Goal: Task Accomplishment & Management: Complete application form

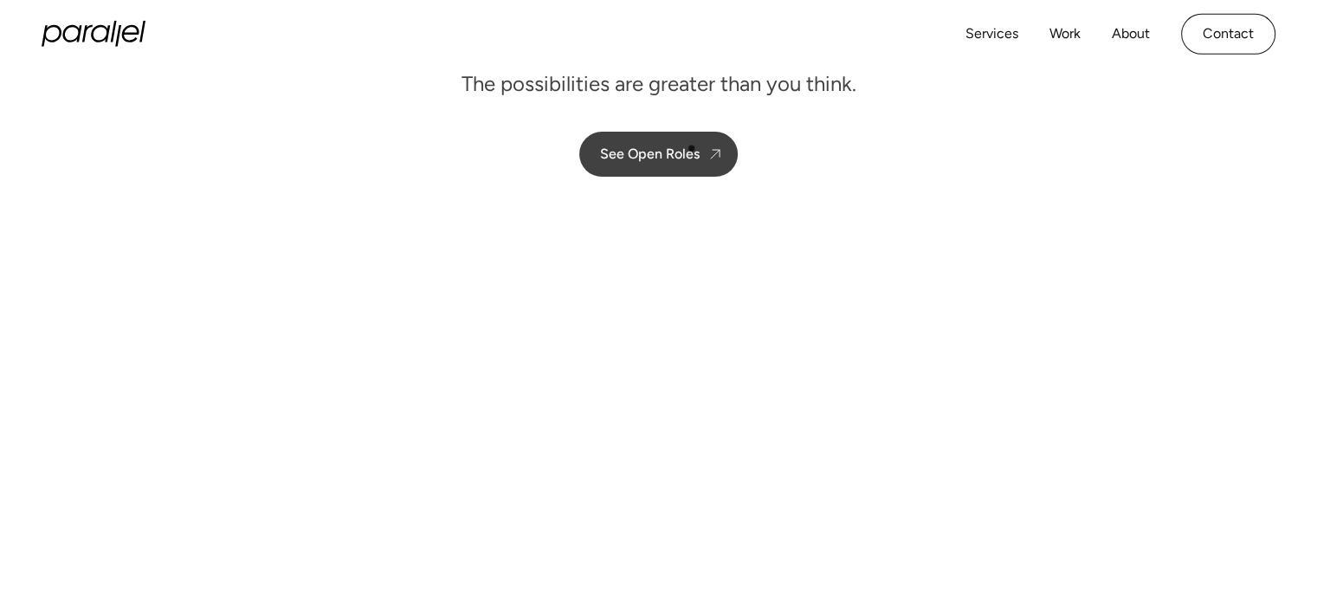
click at [690, 146] on div "See Open Roles" at bounding box center [650, 153] width 100 height 16
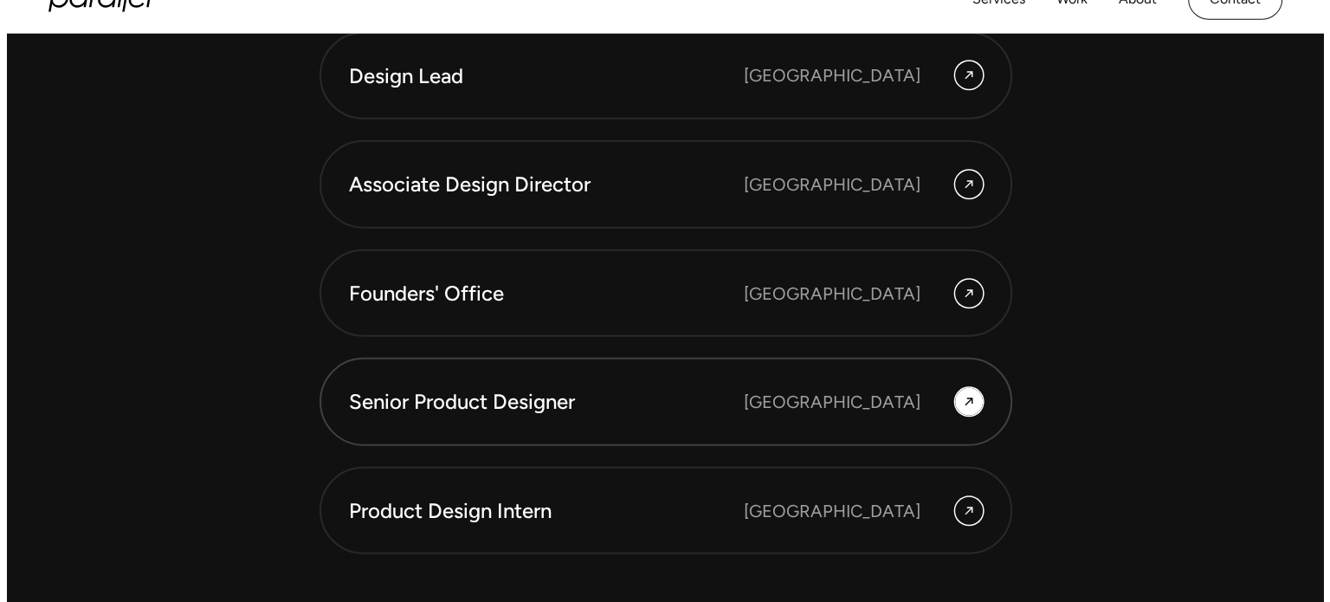
scroll to position [4815, 0]
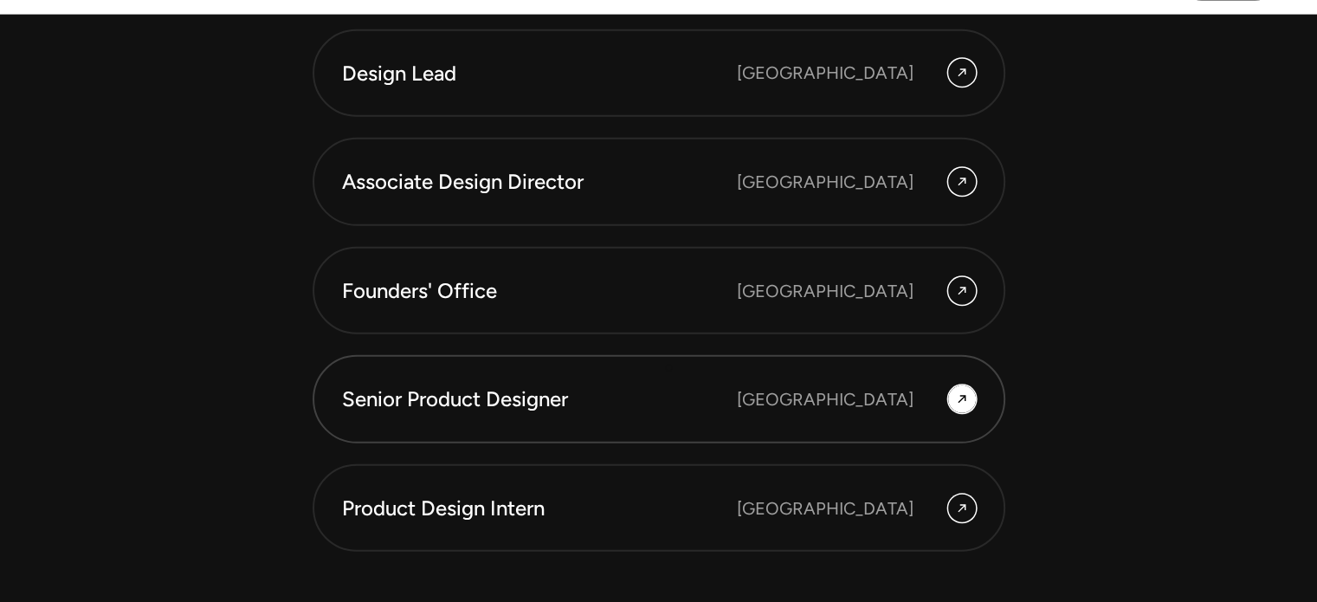
click at [665, 368] on link "Senior Product Designer [GEOGRAPHIC_DATA]" at bounding box center [659, 399] width 693 height 88
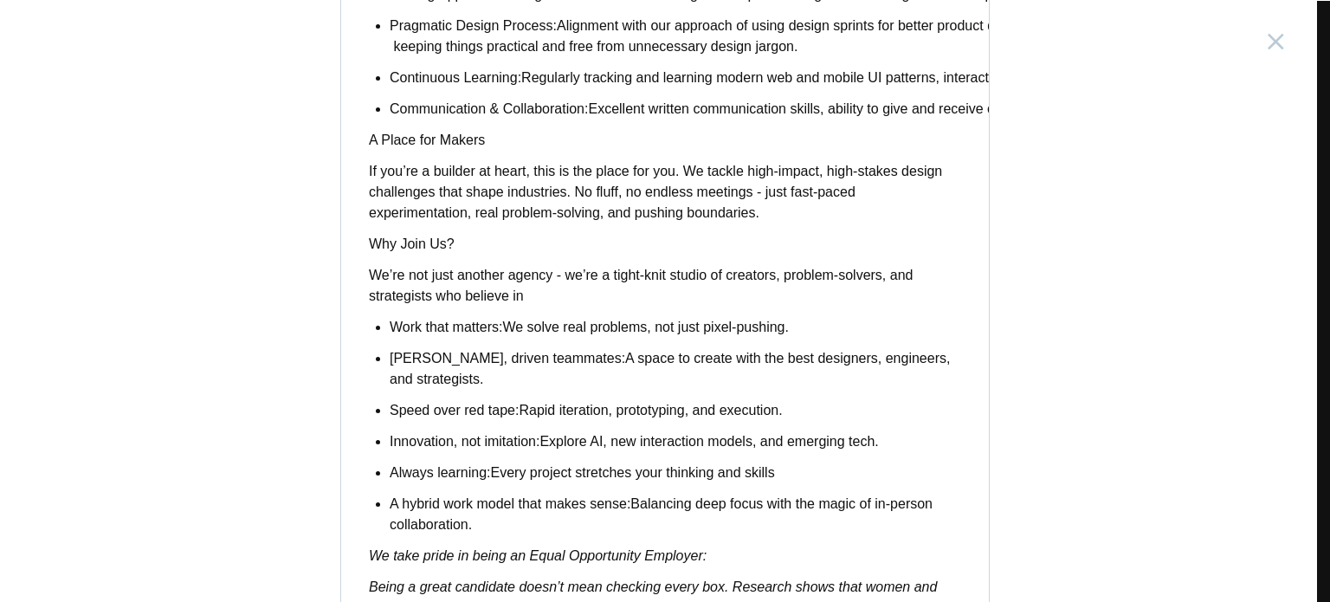
scroll to position [1483, 0]
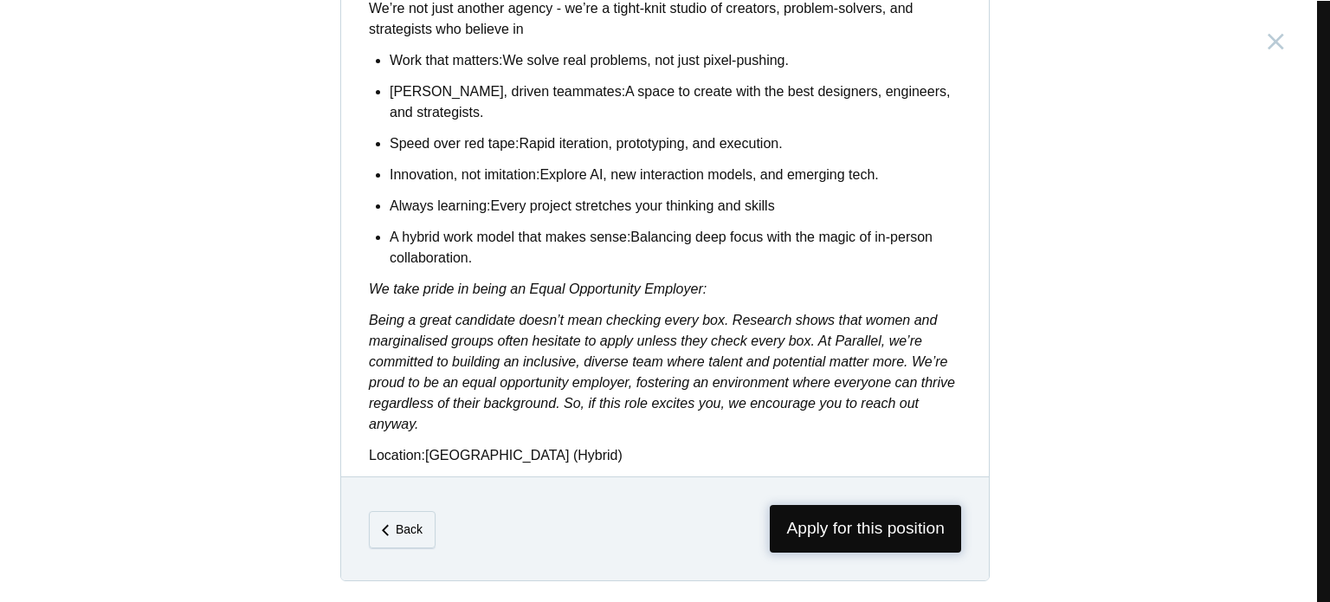
click at [807, 526] on span "Apply for this position" at bounding box center [865, 529] width 191 height 48
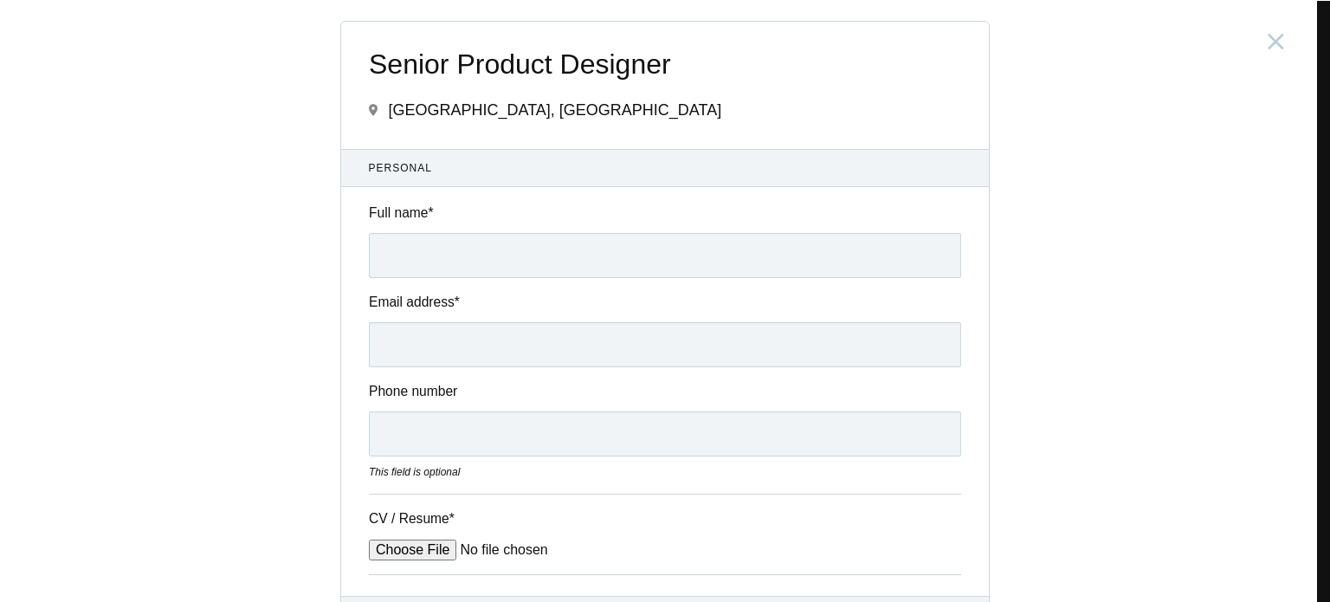
click at [494, 265] on input "Full name *" at bounding box center [665, 255] width 592 height 45
type input "[PERSON_NAME]"
type input "[EMAIL_ADDRESS][DOMAIN_NAME]"
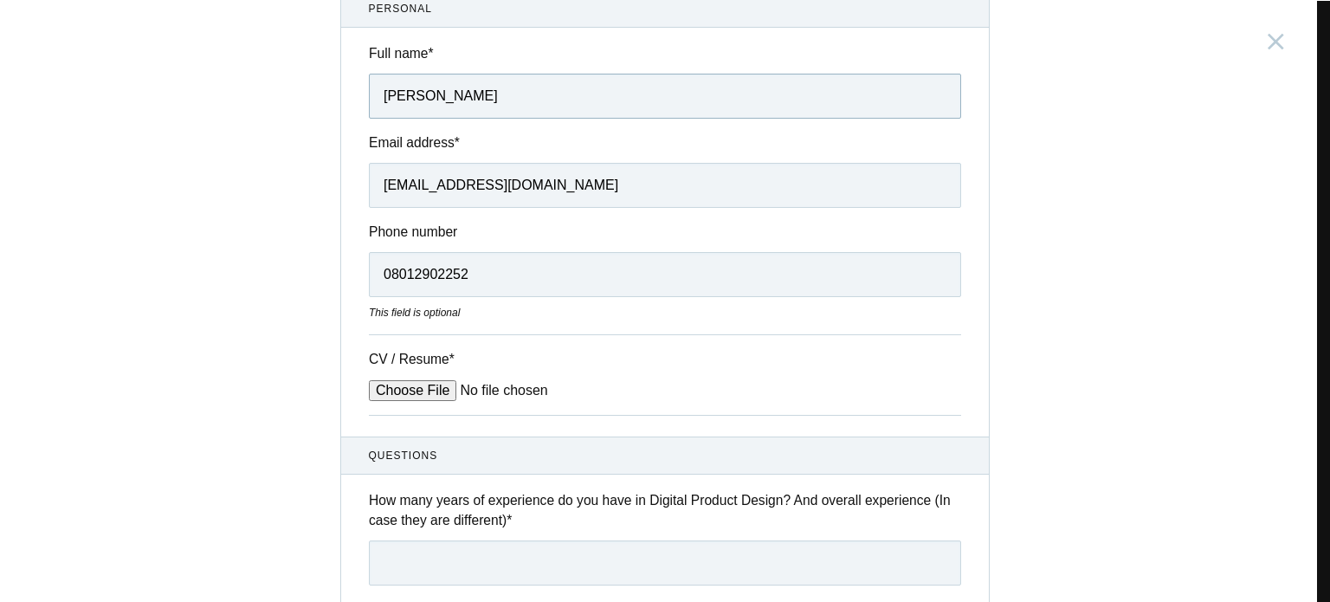
scroll to position [173, 0]
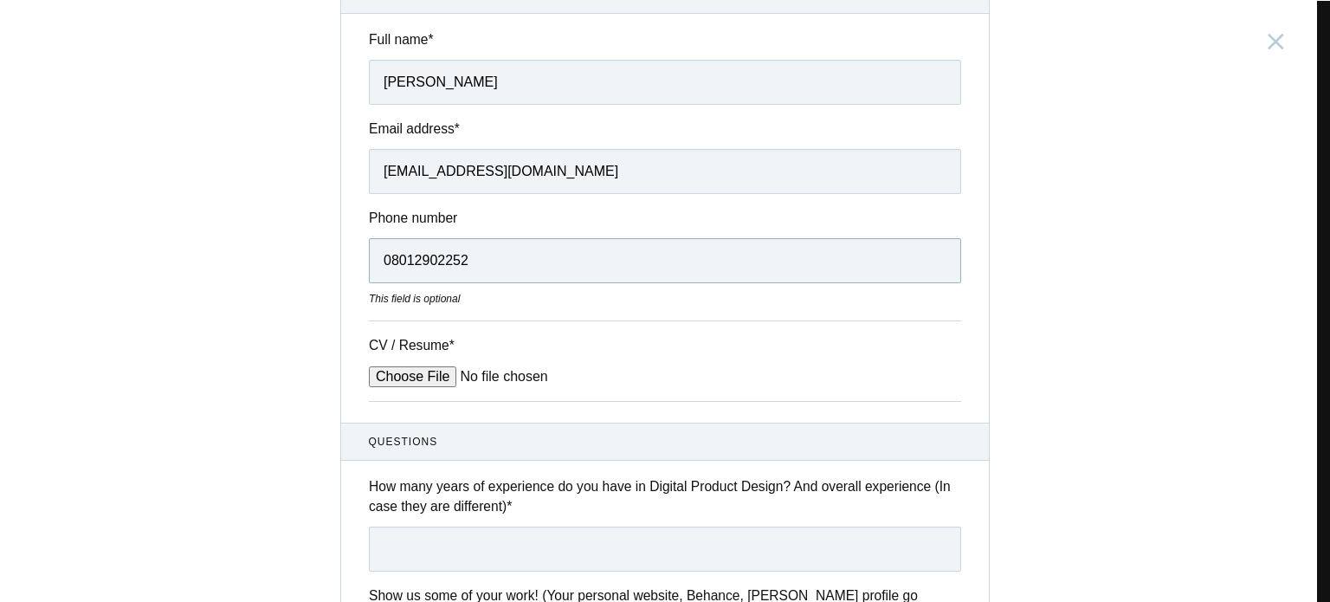
click at [391, 258] on input "08012902252" at bounding box center [665, 260] width 592 height 45
type input "8012902252"
click at [420, 372] on input "CV / Resume *" at bounding box center [500, 376] width 262 height 21
type input "C:\fakepath\Thiruppathi Periyasamy_resume.pdf"
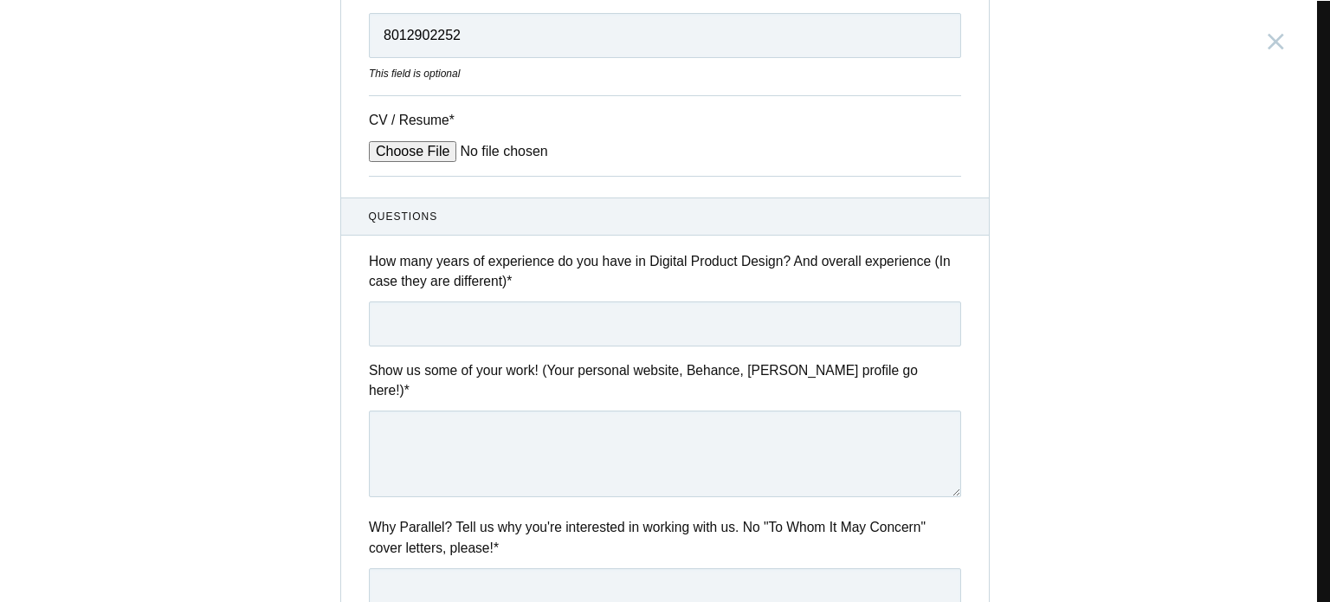
scroll to position [404, 0]
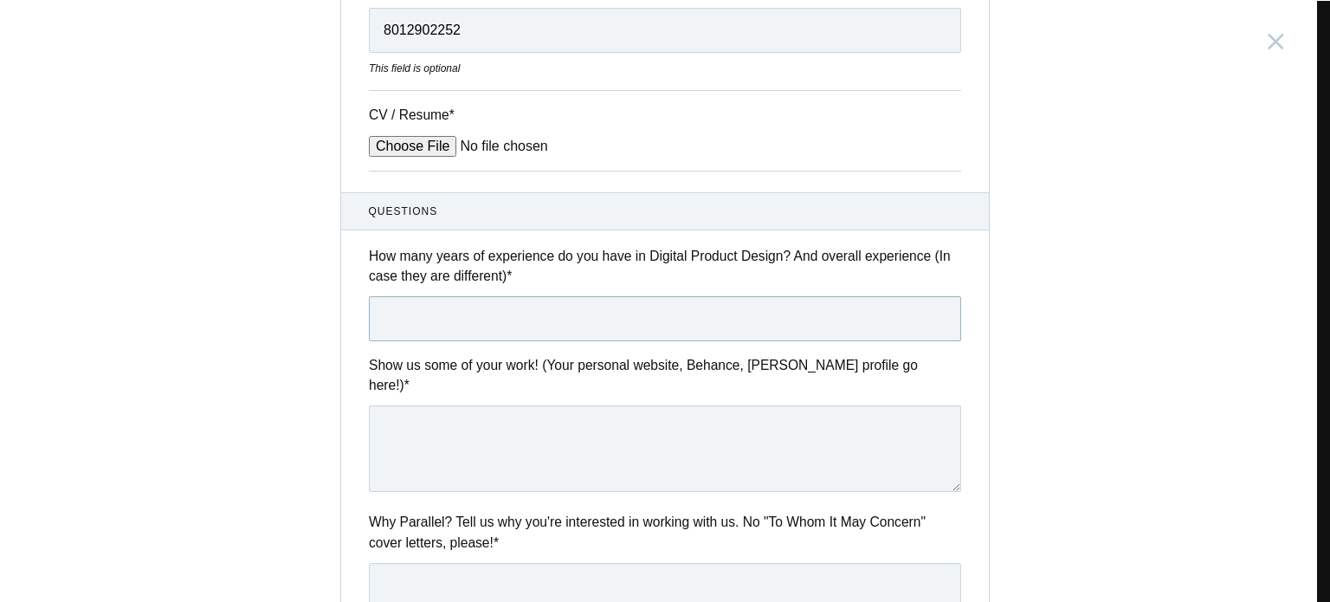
click at [650, 320] on input "text" at bounding box center [665, 318] width 592 height 45
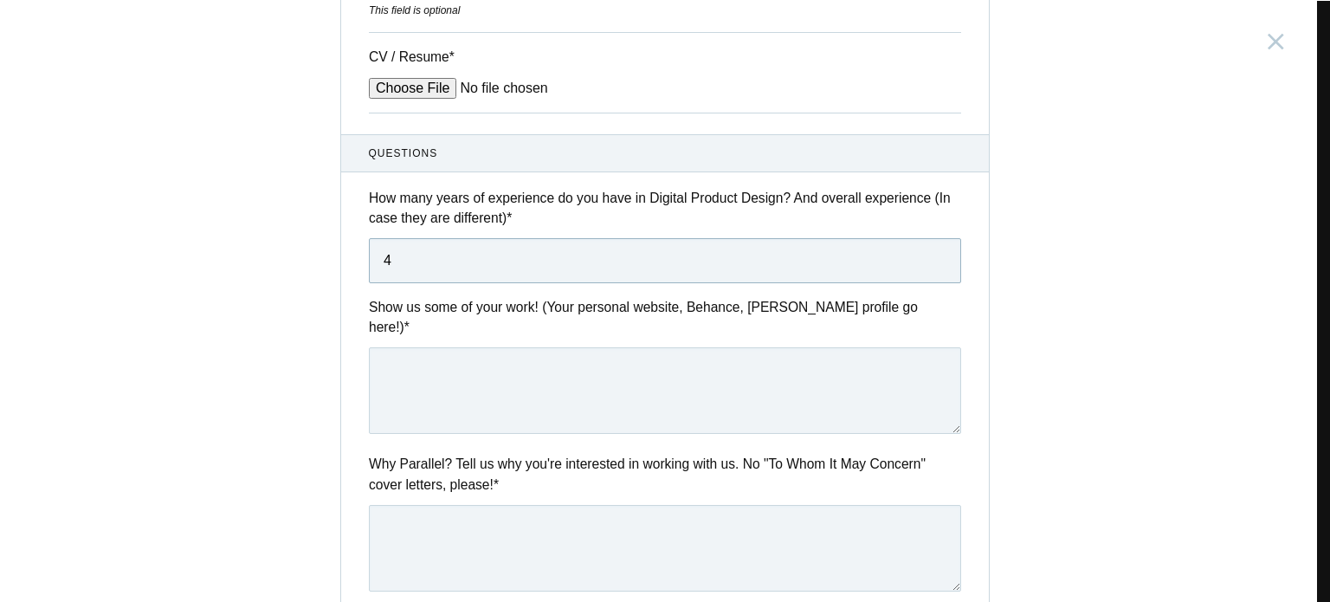
type input "4"
click at [650, 347] on textarea at bounding box center [665, 390] width 592 height 87
paste textarea "[URL][DOMAIN_NAME]"
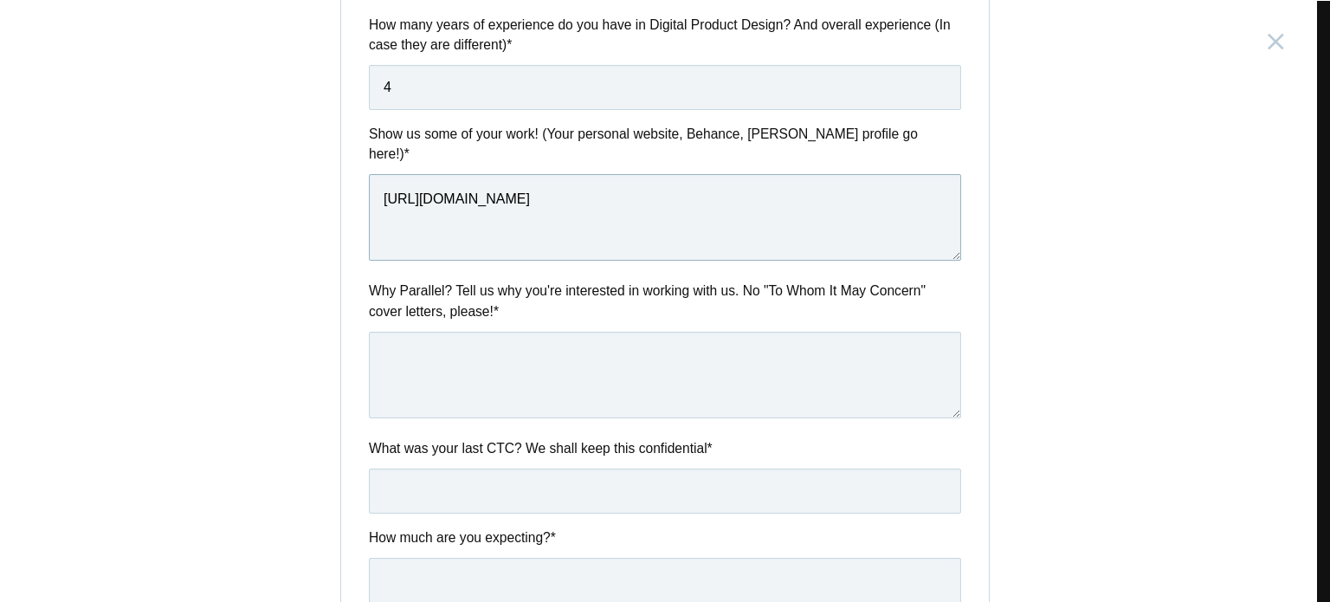
scroll to position [808, 0]
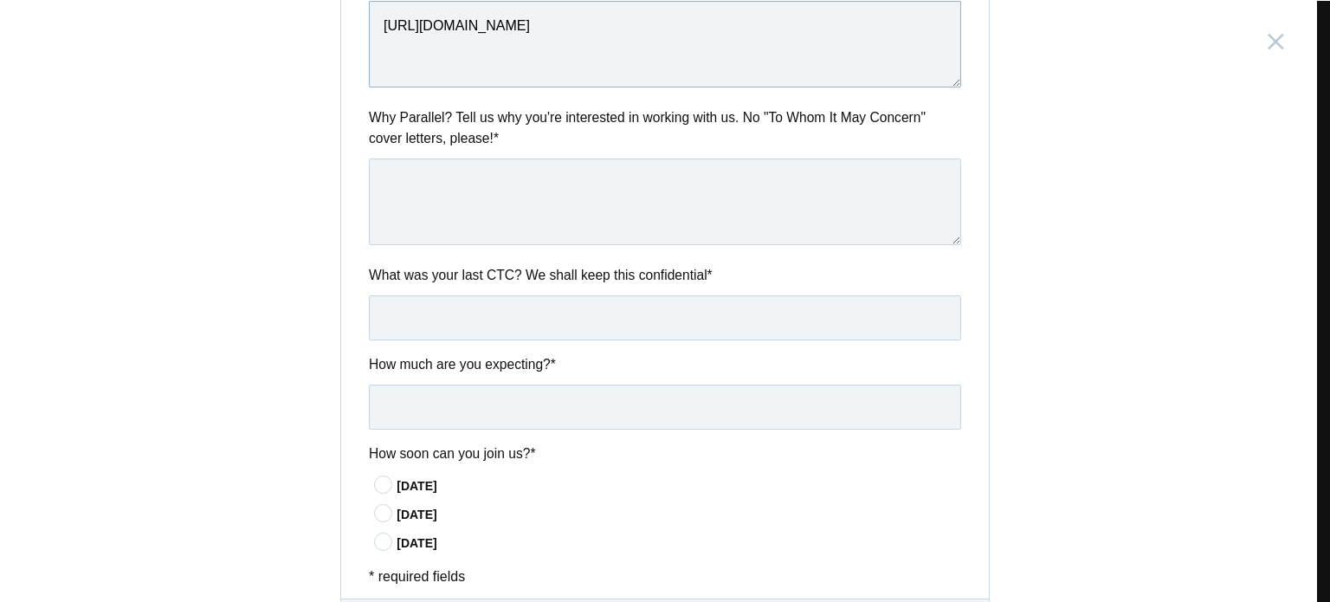
type textarea "[URL][DOMAIN_NAME]"
click at [571, 295] on input "text" at bounding box center [665, 317] width 592 height 45
type input "6 LPA"
click at [526, 384] on input "text" at bounding box center [665, 406] width 592 height 45
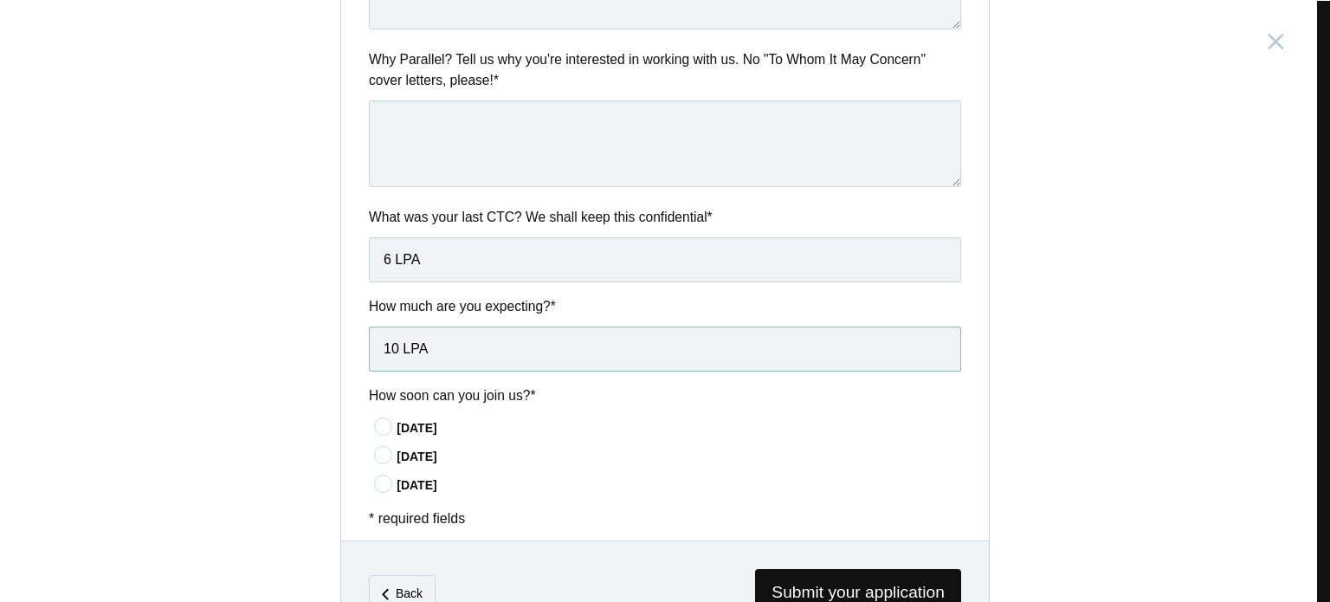
type input "10 LPA"
click at [380, 421] on icon at bounding box center [384, 426] width 32 height 11
click at [0, 0] on input"] "[DATE]" at bounding box center [0, 0] width 0 height 0
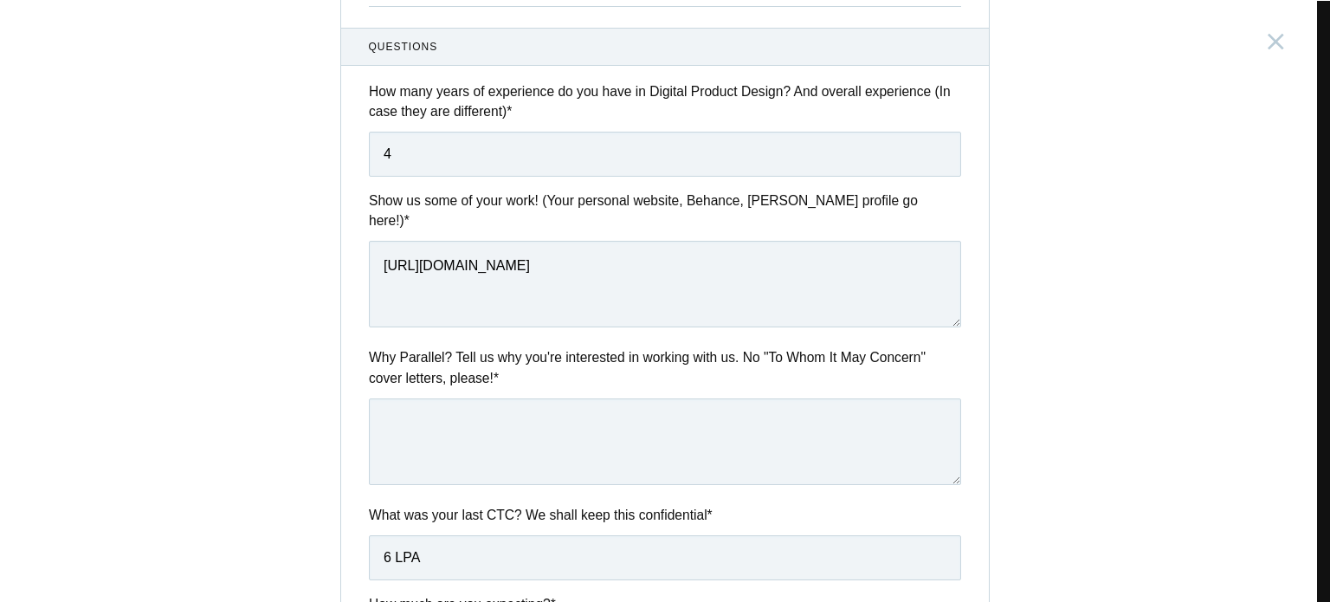
scroll to position [558, 0]
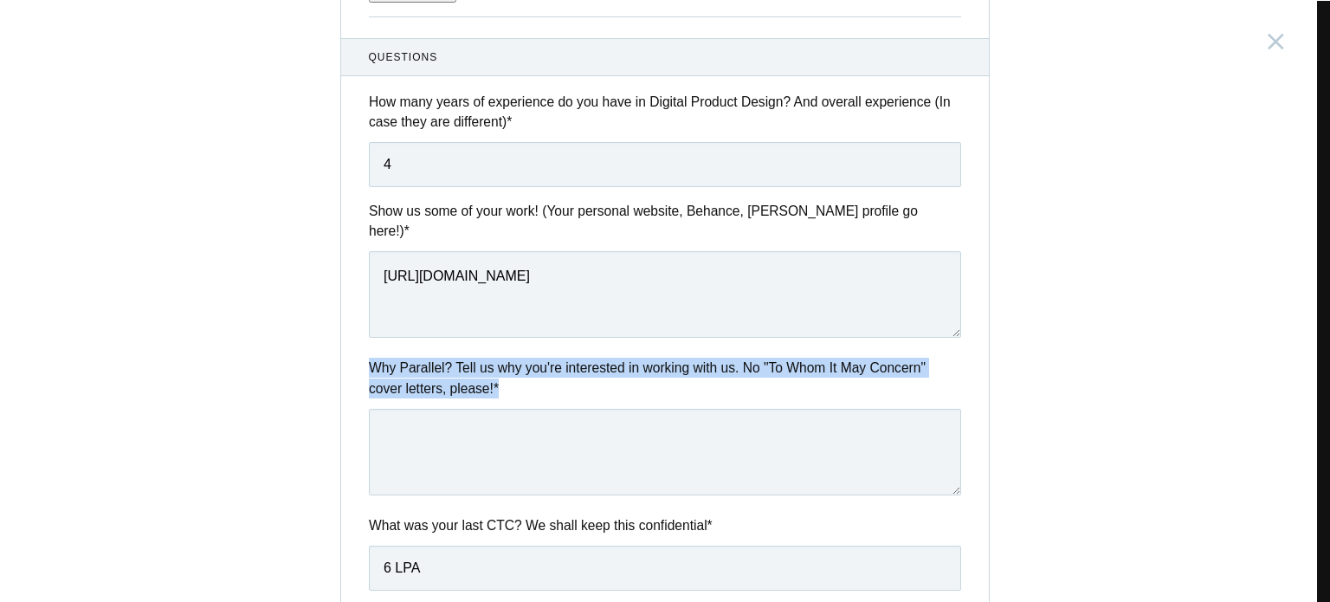
drag, startPoint x: 481, startPoint y: 371, endPoint x: 363, endPoint y: 339, distance: 122.3
click at [369, 358] on label "Why Parallel? Tell us why you're interested in working with us. No "To Whom It …" at bounding box center [665, 378] width 592 height 41
copy label "Why Parallel? Tell us why you're interested in working with us. No "To Whom It …"
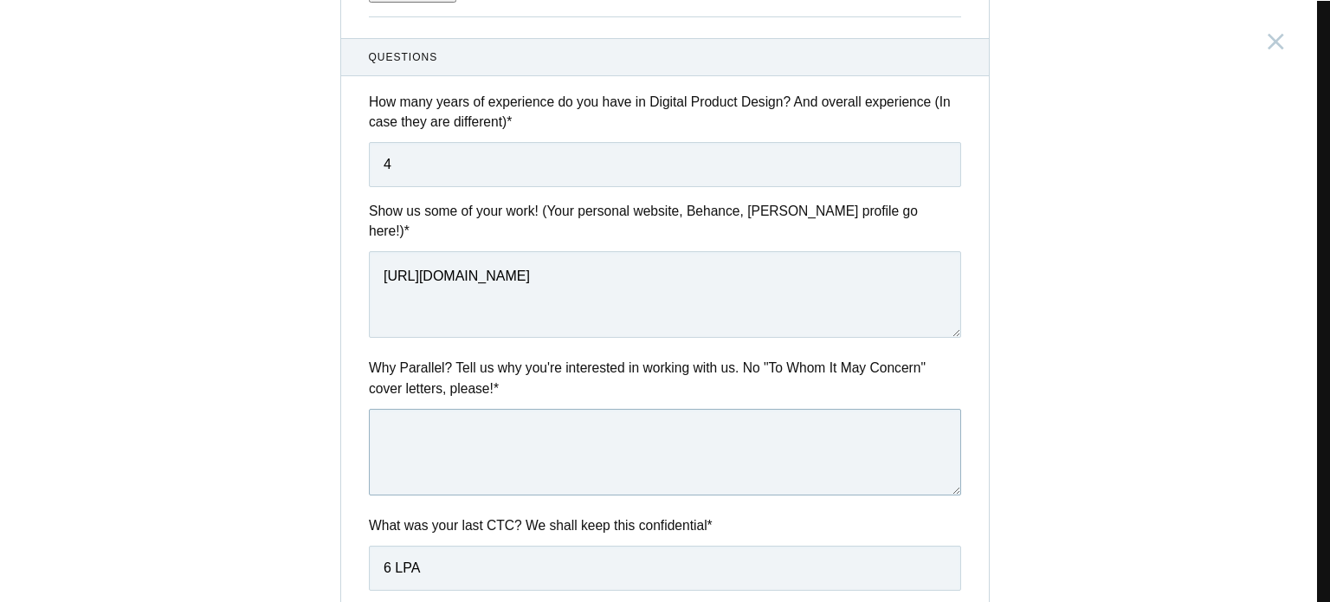
click at [554, 436] on textarea at bounding box center [665, 452] width 592 height 87
paste textarea "I’m excited about the opportunity to join Parallel because of your clear focus …"
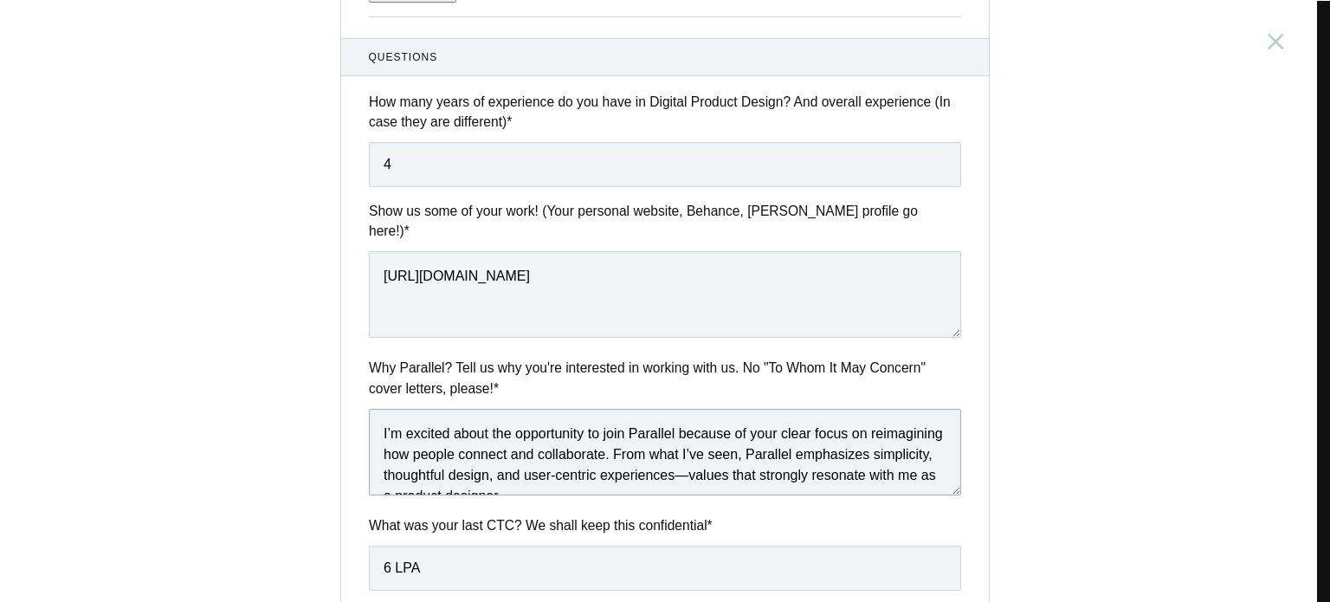
scroll to position [9, 0]
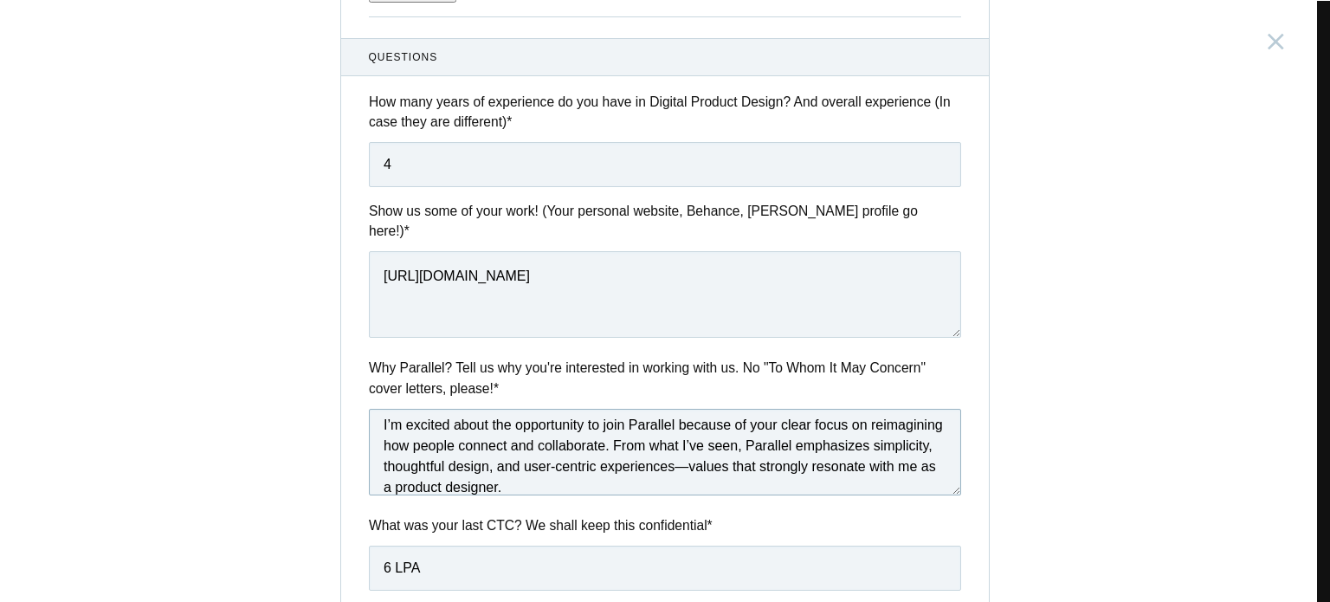
click at [831, 437] on textarea "I’m excited about the opportunity to join Parallel because of your clear focus …" at bounding box center [665, 452] width 592 height 87
click at [827, 439] on textarea "I’m excited about the opportunity to join Parallel because of your clear focus …" at bounding box center [665, 452] width 592 height 87
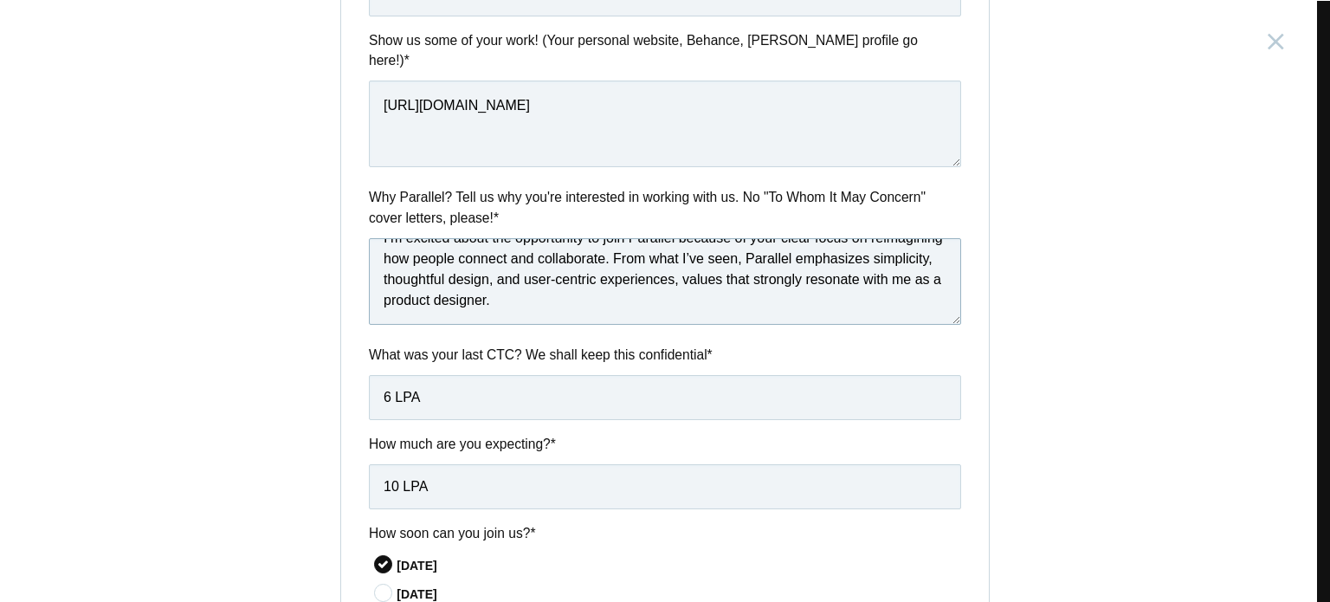
scroll to position [846, 0]
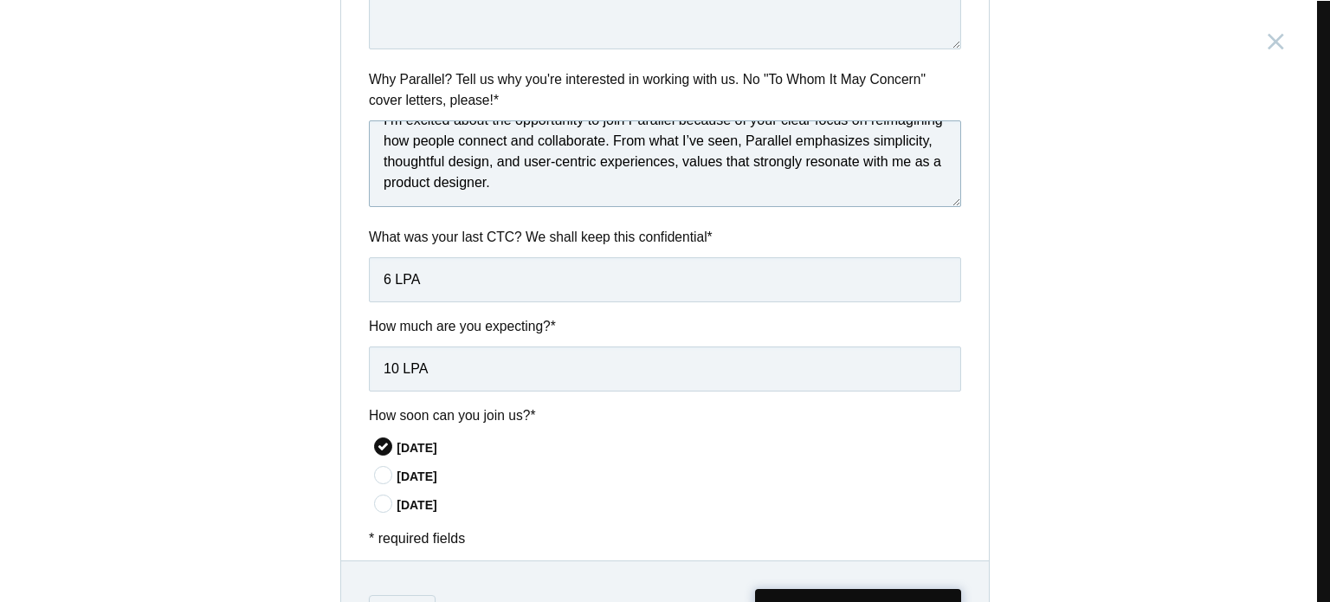
type textarea "I’m excited about the opportunity to join Parallel because of your clear focus …"
click at [836, 589] on span "Submit your application" at bounding box center [858, 613] width 206 height 48
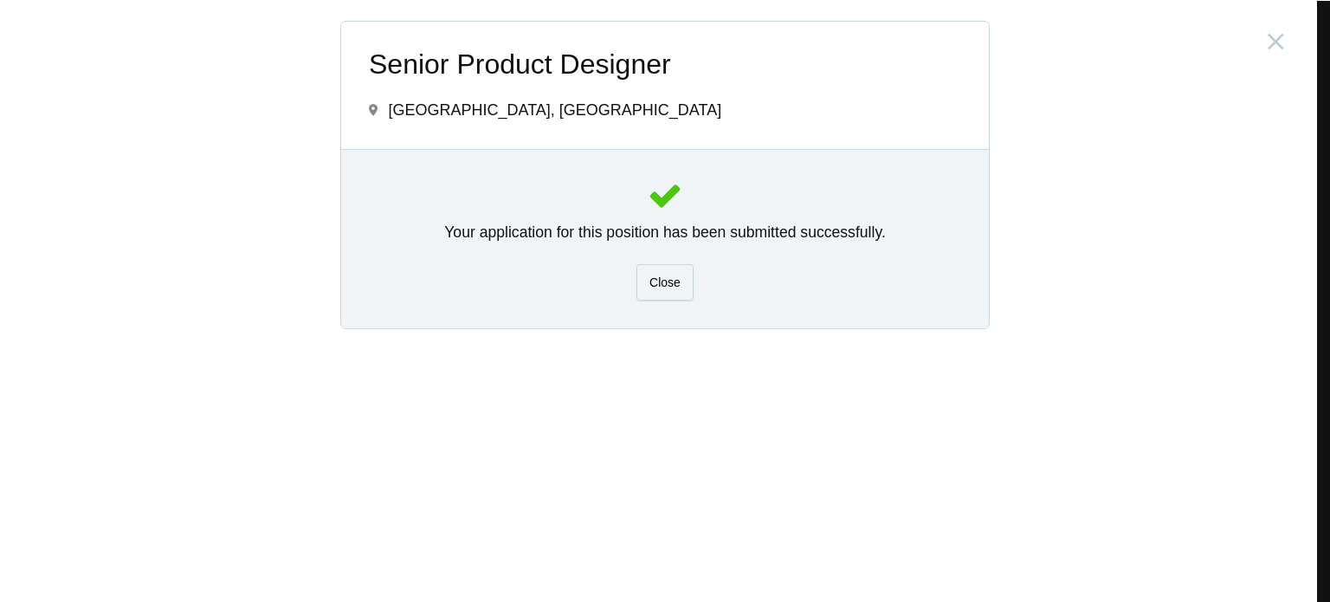
scroll to position [0, 0]
